Goal: Task Accomplishment & Management: Use online tool/utility

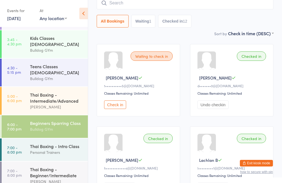
scroll to position [48, 0]
click at [52, 144] on div "Thai Boxing - Intro Class" at bounding box center [56, 147] width 53 height 6
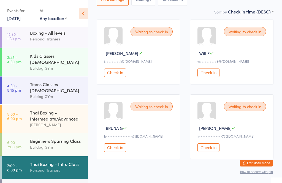
scroll to position [73, 0]
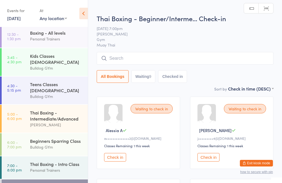
click at [161, 61] on input "search" at bounding box center [185, 58] width 177 height 13
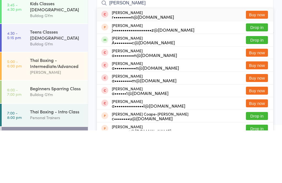
type input "[PERSON_NAME]"
click at [254, 89] on button "Drop in" at bounding box center [257, 93] width 22 height 8
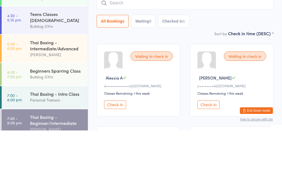
scroll to position [30, 0]
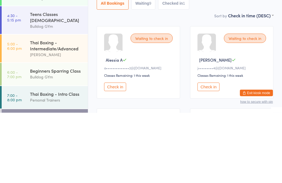
click at [24, 133] on link "6:00 - 7:00 pm Beginners Sparring Class Bulldog GYm" at bounding box center [45, 144] width 86 height 23
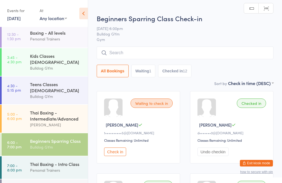
click at [20, 157] on link "7:00 - 8:00 pm Thai Boxing - Intro Class Personal Trainers" at bounding box center [45, 168] width 86 height 23
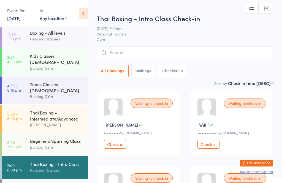
click at [137, 42] on span "Gym" at bounding box center [185, 40] width 177 height 6
click at [136, 51] on input "search" at bounding box center [185, 53] width 177 height 13
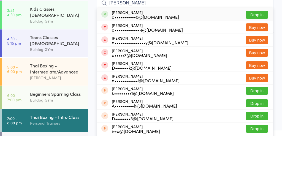
type input "[PERSON_NAME]"
click at [253, 58] on button "Drop in" at bounding box center [257, 62] width 22 height 8
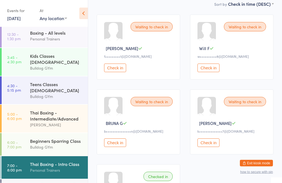
scroll to position [77, 0]
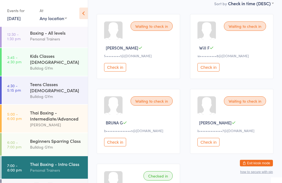
click at [114, 147] on button "Check in" at bounding box center [115, 142] width 22 height 9
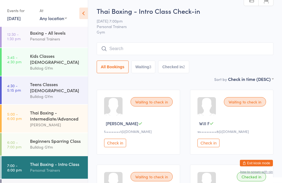
scroll to position [0, 0]
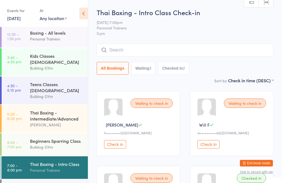
click at [145, 45] on input "search" at bounding box center [185, 50] width 177 height 13
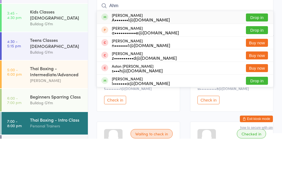
type input "Ahm"
click at [258, 58] on button "Drop in" at bounding box center [257, 62] width 22 height 8
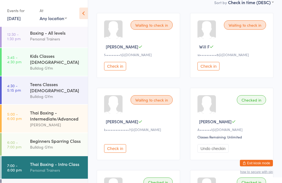
scroll to position [78, 0]
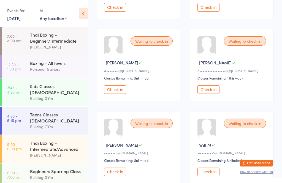
click at [112, 6] on button "Check in" at bounding box center [115, 7] width 22 height 9
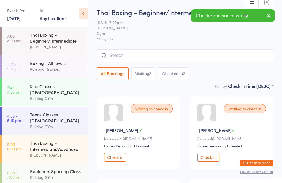
click at [138, 55] on input "search" at bounding box center [185, 55] width 177 height 13
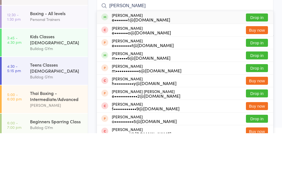
type input "[PERSON_NAME]"
click at [259, 63] on button "Drop in" at bounding box center [257, 67] width 22 height 8
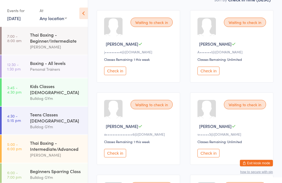
scroll to position [91, 0]
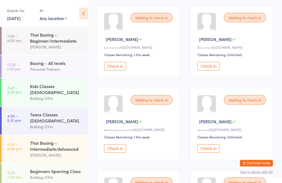
click at [118, 153] on button "Check in" at bounding box center [115, 148] width 22 height 9
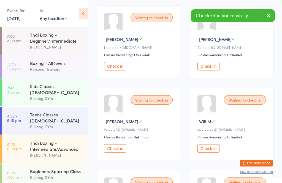
click at [272, 17] on button "button" at bounding box center [269, 16] width 12 height 13
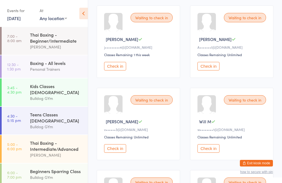
click at [85, 13] on icon at bounding box center [83, 14] width 9 height 12
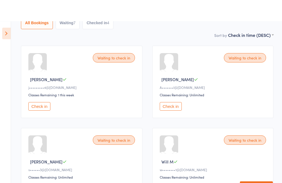
scroll to position [0, 0]
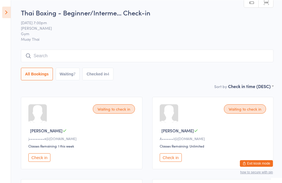
click at [120, 56] on input "search" at bounding box center [147, 55] width 253 height 13
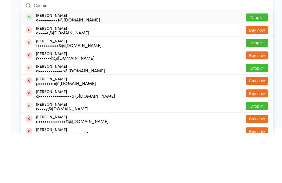
type input "Cosmo"
click at [260, 63] on button "Drop in" at bounding box center [257, 67] width 22 height 8
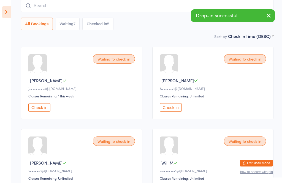
click at [47, 112] on button "Check in" at bounding box center [39, 107] width 22 height 9
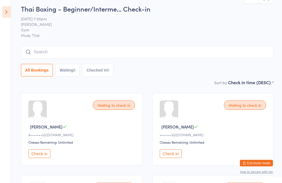
scroll to position [0, 0]
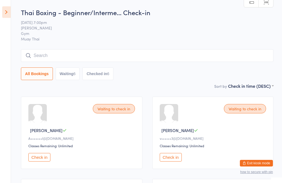
click at [64, 53] on input "search" at bounding box center [147, 55] width 253 height 13
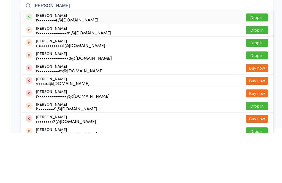
type input "[PERSON_NAME]"
click at [263, 63] on button "Drop in" at bounding box center [257, 67] width 22 height 8
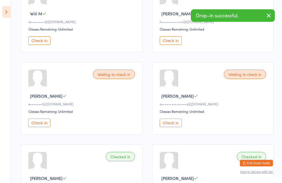
scroll to position [199, 0]
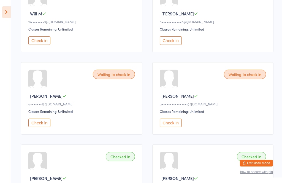
click at [177, 127] on button "Check in" at bounding box center [171, 123] width 22 height 9
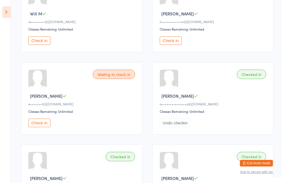
click at [1, 13] on aside "Events for [DATE] [DATE] [DATE] Sun Mon Tue Wed Thu Fri Sat 40 28 29 30 01 02 0…" at bounding box center [5, 91] width 11 height 183
click at [7, 9] on icon at bounding box center [6, 12] width 9 height 12
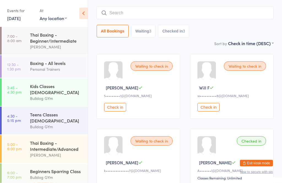
scroll to position [32, 0]
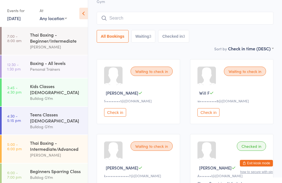
click at [42, 142] on div "Thai Boxing - Intermediate/Advanced" at bounding box center [56, 146] width 53 height 12
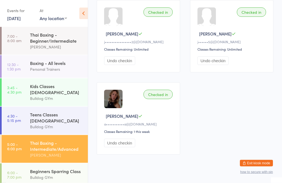
scroll to position [257, 0]
click at [56, 174] on div "Bulldog GYm" at bounding box center [56, 177] width 53 height 6
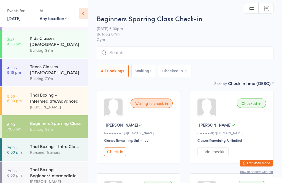
scroll to position [48, 0]
click at [48, 170] on div "Thai Boxing - Beginner/Intermediate" at bounding box center [56, 173] width 53 height 12
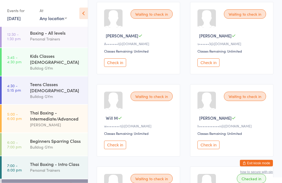
scroll to position [95, 0]
click at [115, 64] on button "Check in" at bounding box center [115, 62] width 22 height 9
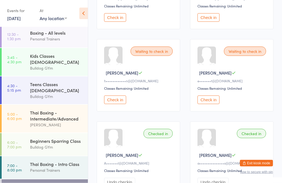
scroll to position [139, 0]
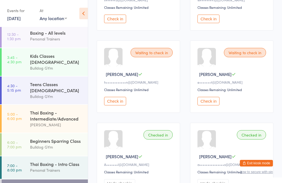
click at [53, 161] on div "Thai Boxing - Intro Class" at bounding box center [56, 164] width 53 height 6
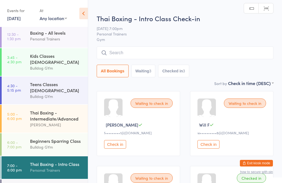
click at [120, 54] on input "search" at bounding box center [185, 53] width 177 height 13
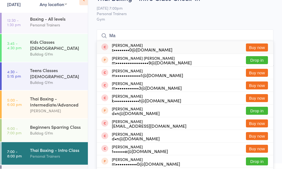
type input "M"
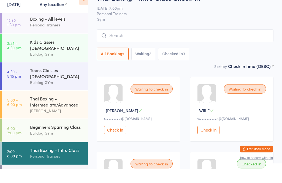
scroll to position [14, 0]
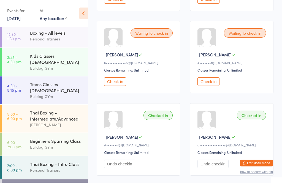
scroll to position [158, 0]
click at [120, 86] on button "Check in" at bounding box center [115, 81] width 22 height 9
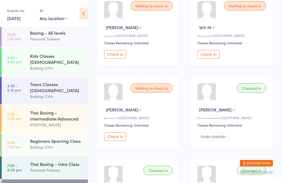
scroll to position [103, 0]
click at [116, 54] on button "Check in" at bounding box center [115, 54] width 22 height 9
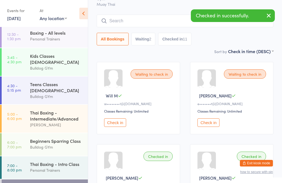
scroll to position [0, 0]
